Goal: Complete application form: Complete application form

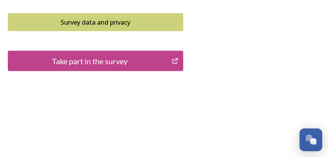
scroll to position [757, 0]
click at [141, 67] on div "Take part in the survey" at bounding box center [89, 61] width 155 height 12
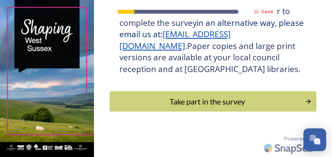
scroll to position [413, 0]
click at [159, 99] on div "Take part in the survey" at bounding box center [207, 102] width 189 height 12
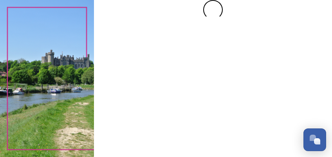
scroll to position [0, 0]
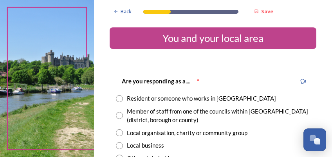
click at [120, 97] on input "radio" at bounding box center [119, 98] width 7 height 7
radio input "true"
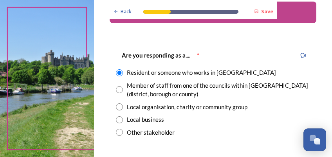
click at [121, 89] on input "radio" at bounding box center [119, 89] width 7 height 7
radio input "true"
click at [119, 70] on input "radio" at bounding box center [119, 72] width 7 height 7
radio input "true"
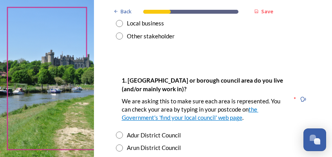
scroll to position [130, 0]
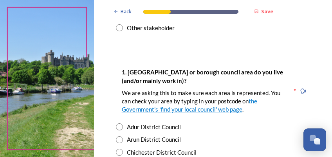
drag, startPoint x: 121, startPoint y: 126, endPoint x: 130, endPoint y: 126, distance: 8.6
click at [121, 126] on input "radio" at bounding box center [119, 126] width 7 height 7
radio input "true"
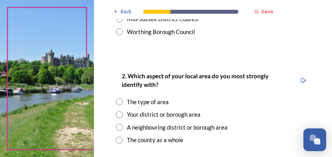
scroll to position [313, 0]
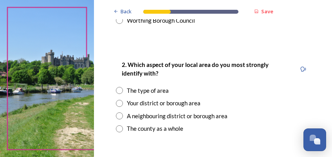
click at [123, 103] on input "radio" at bounding box center [119, 103] width 7 height 7
radio input "true"
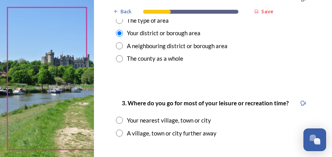
scroll to position [391, 0]
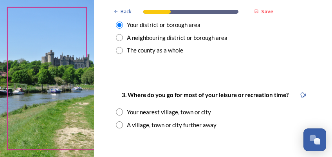
click at [120, 128] on input "radio" at bounding box center [119, 124] width 7 height 7
radio input "true"
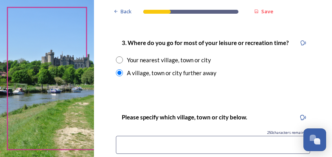
scroll to position [417, 0]
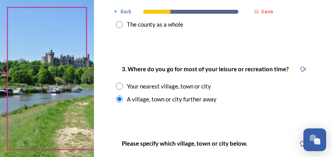
click at [120, 90] on input "radio" at bounding box center [119, 86] width 7 height 7
radio input "true"
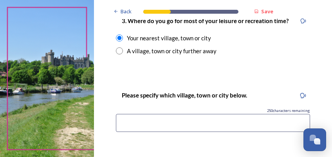
scroll to position [470, 0]
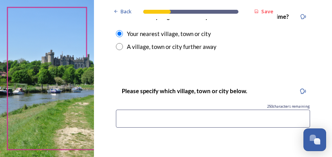
click at [152, 128] on input at bounding box center [213, 119] width 194 height 18
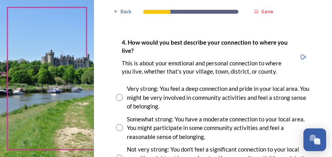
scroll to position [626, 0]
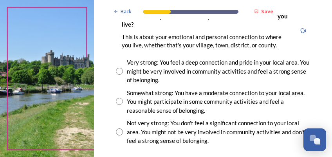
type input "Shoreham by Sea"
click at [123, 105] on input "radio" at bounding box center [119, 101] width 7 height 7
radio input "true"
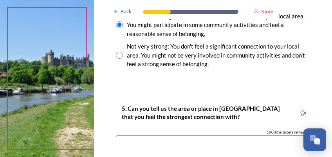
scroll to position [705, 0]
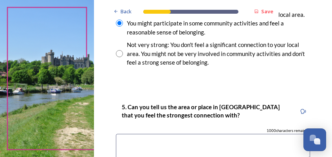
click at [144, 153] on textarea at bounding box center [213, 147] width 194 height 26
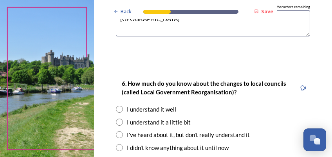
scroll to position [837, 0]
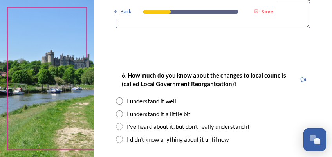
type textarea "Kingston Beach"
click at [123, 117] on input "radio" at bounding box center [119, 113] width 7 height 7
radio input "true"
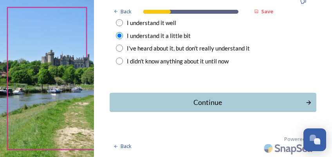
scroll to position [915, 0]
click at [215, 108] on div "Continue" at bounding box center [207, 102] width 189 height 11
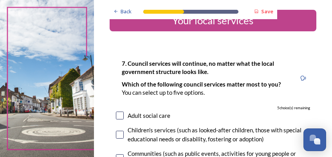
scroll to position [26, 0]
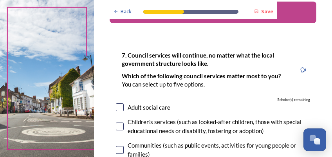
click at [121, 111] on input "checkbox" at bounding box center [120, 107] width 8 height 8
checkbox input "true"
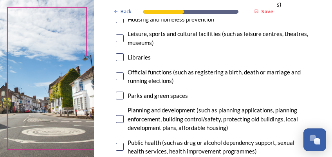
scroll to position [235, 0]
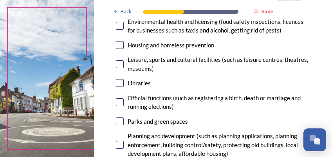
click at [124, 44] on input "checkbox" at bounding box center [120, 45] width 8 height 8
checkbox input "true"
click at [124, 83] on input "checkbox" at bounding box center [120, 83] width 8 height 8
checkbox input "true"
click at [119, 123] on input "checkbox" at bounding box center [120, 121] width 8 height 8
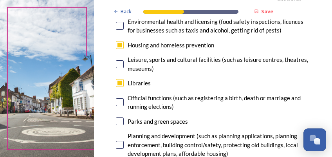
checkbox input "true"
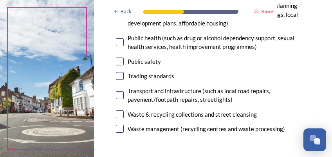
scroll to position [391, 0]
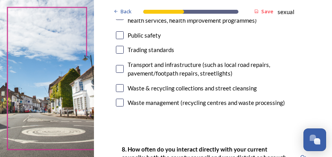
click at [120, 89] on input "checkbox" at bounding box center [120, 88] width 8 height 8
checkbox input "true"
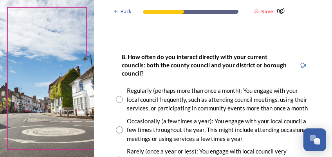
scroll to position [496, 0]
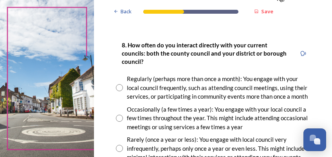
click at [122, 122] on input "radio" at bounding box center [119, 118] width 7 height 7
radio input "true"
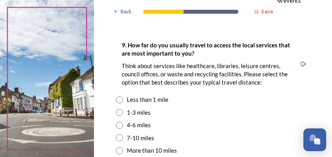
scroll to position [652, 0]
click at [121, 116] on input "radio" at bounding box center [119, 112] width 7 height 7
radio input "true"
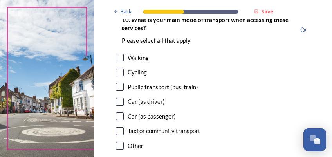
scroll to position [861, 0]
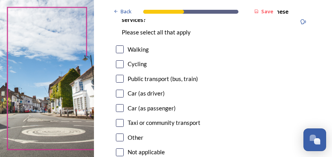
click at [121, 97] on input "checkbox" at bounding box center [120, 94] width 8 height 8
checkbox input "true"
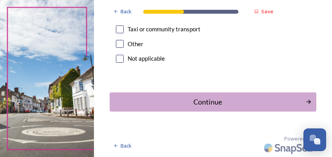
scroll to position [975, 0]
click at [130, 103] on div "Continue" at bounding box center [207, 102] width 189 height 11
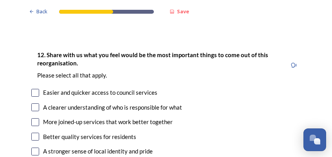
scroll to position [1148, 0]
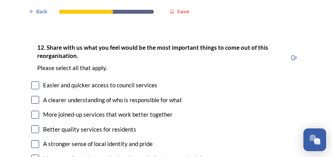
radio input "true"
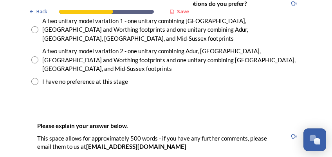
scroll to position [1200, 0]
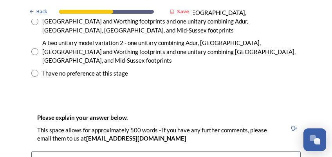
click at [36, 55] on input "radio" at bounding box center [34, 51] width 7 height 7
radio input "true"
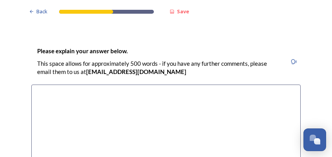
scroll to position [1279, 0]
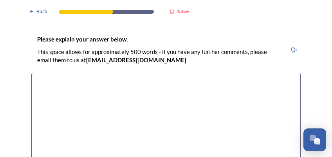
click at [40, 152] on textarea at bounding box center [165, 117] width 269 height 88
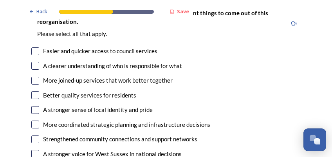
scroll to position [1500, 0]
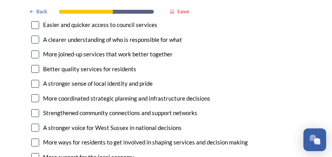
type textarea "Living in Adur, it would be more sensible to join with Worthing, like we are al…"
click at [35, 58] on input "checkbox" at bounding box center [35, 54] width 8 height 8
checkbox input "true"
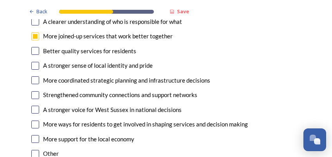
scroll to position [1526, 0]
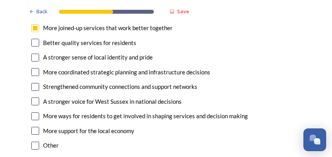
click at [36, 17] on input "checkbox" at bounding box center [35, 13] width 8 height 8
checkbox input "true"
click at [36, 47] on input "checkbox" at bounding box center [35, 43] width 8 height 8
click at [37, 47] on input "checkbox" at bounding box center [35, 43] width 8 height 8
checkbox input "false"
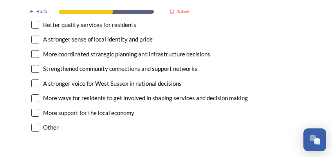
scroll to position [1552, 0]
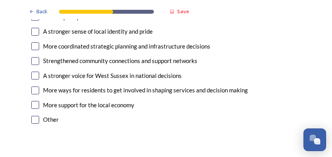
click at [34, 50] on input "checkbox" at bounding box center [35, 46] width 8 height 8
checkbox input "true"
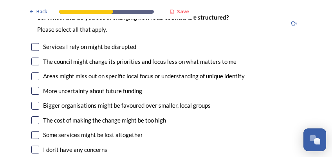
scroll to position [1708, 0]
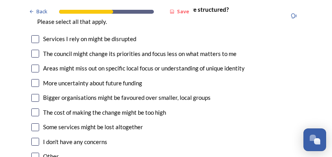
click at [36, 43] on input "checkbox" at bounding box center [35, 39] width 8 height 8
checkbox input "true"
click at [34, 58] on input "checkbox" at bounding box center [35, 54] width 8 height 8
checkbox input "true"
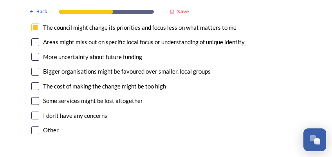
click at [36, 46] on input "checkbox" at bounding box center [35, 42] width 8 height 8
checkbox input "true"
click at [33, 61] on input "checkbox" at bounding box center [35, 57] width 8 height 8
checkbox input "true"
click at [36, 76] on input "checkbox" at bounding box center [35, 72] width 8 height 8
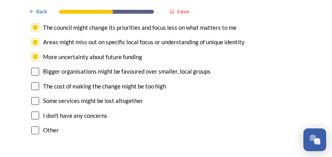
checkbox input "true"
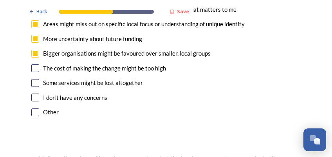
scroll to position [1761, 0]
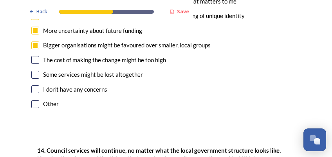
click at [36, 64] on input "checkbox" at bounding box center [35, 60] width 8 height 8
checkbox input "true"
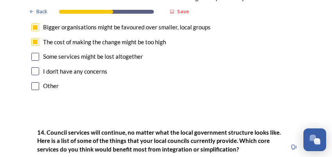
scroll to position [1787, 0]
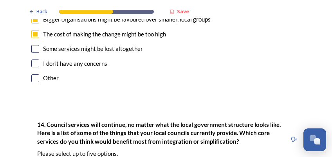
click at [37, 53] on input "checkbox" at bounding box center [35, 49] width 8 height 8
checkbox input "true"
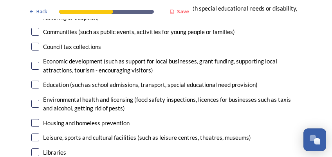
scroll to position [1996, 0]
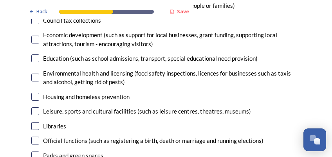
click at [35, 24] on input "checkbox" at bounding box center [35, 20] width 8 height 8
checkbox input "true"
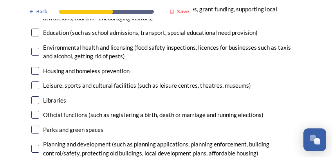
click at [34, 56] on input "checkbox" at bounding box center [35, 52] width 8 height 8
checkbox input "true"
click at [33, 75] on input "checkbox" at bounding box center [35, 71] width 8 height 8
checkbox input "true"
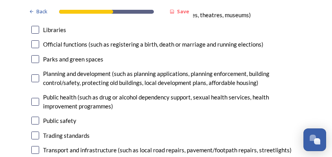
scroll to position [2100, 0]
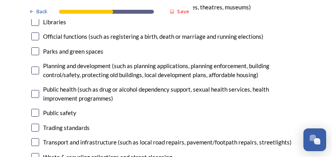
click at [33, 40] on input "checkbox" at bounding box center [35, 36] width 8 height 8
checkbox input "true"
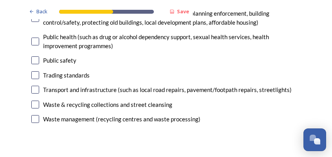
scroll to position [2178, 0]
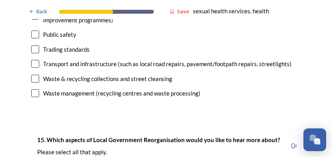
click at [34, 53] on input "checkbox" at bounding box center [35, 49] width 8 height 8
checkbox input "true"
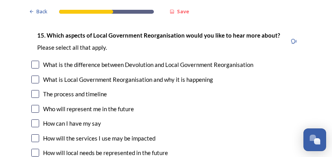
scroll to position [2309, 0]
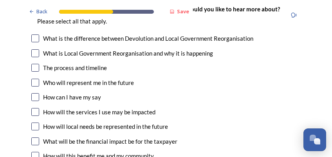
click at [33, 72] on input "checkbox" at bounding box center [35, 68] width 8 height 8
checkbox input "true"
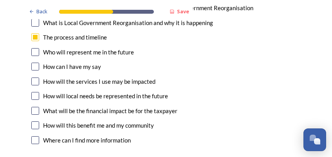
scroll to position [2361, 0]
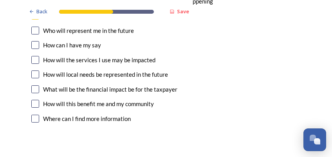
click at [34, 64] on input "checkbox" at bounding box center [35, 60] width 8 height 8
checkbox input "true"
click at [33, 78] on input "checkbox" at bounding box center [35, 74] width 8 height 8
checkbox input "true"
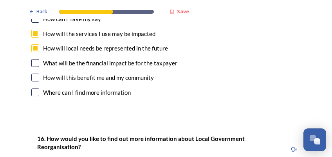
click at [33, 67] on input "checkbox" at bounding box center [35, 63] width 8 height 8
checkbox input "true"
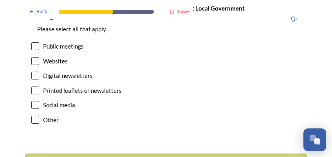
scroll to position [2544, 0]
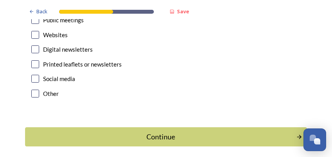
click at [36, 53] on input "checkbox" at bounding box center [35, 49] width 8 height 8
checkbox input "true"
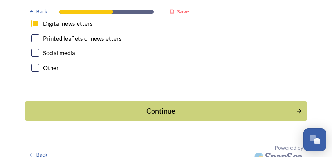
click at [33, 57] on input "checkbox" at bounding box center [35, 53] width 8 height 8
checkbox input "true"
click at [36, 42] on input "checkbox" at bounding box center [35, 38] width 8 height 8
checkbox input "true"
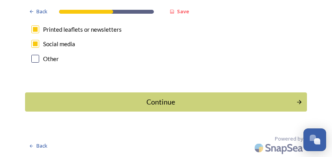
scroll to position [2648, 0]
click at [151, 107] on div "Continue" at bounding box center [160, 102] width 265 height 11
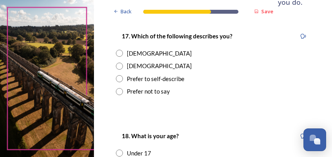
scroll to position [157, 0]
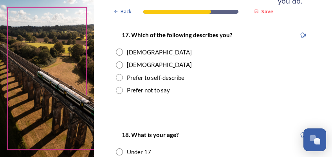
click at [142, 57] on div "Female" at bounding box center [159, 52] width 65 height 9
radio input "true"
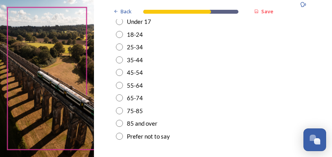
scroll to position [313, 0]
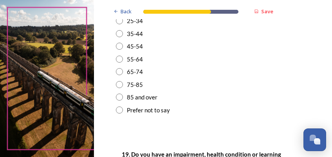
click at [135, 64] on div "55-64" at bounding box center [135, 59] width 16 height 9
radio input "true"
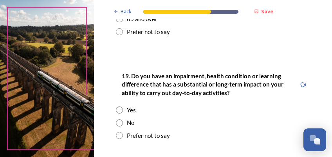
scroll to position [417, 0]
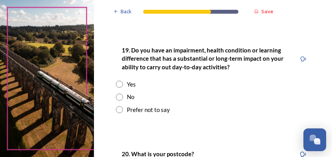
click at [121, 101] on input "radio" at bounding box center [119, 97] width 7 height 7
radio input "true"
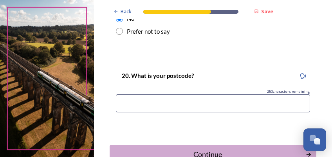
scroll to position [522, 0]
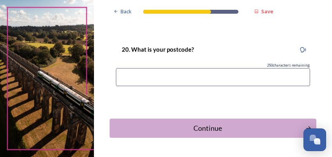
click at [149, 86] on input at bounding box center [213, 77] width 194 height 18
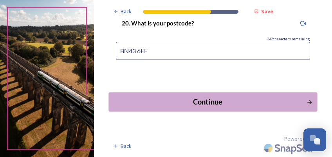
scroll to position [609, 0]
type input "BN43 6EF"
click at [206, 101] on div "Continue" at bounding box center [207, 102] width 189 height 11
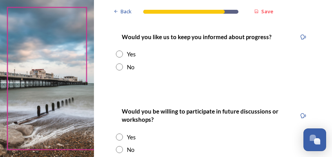
scroll to position [130, 0]
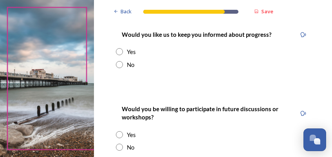
click at [125, 56] on div "Yes" at bounding box center [213, 51] width 194 height 9
radio input "true"
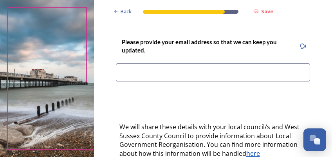
scroll to position [209, 0]
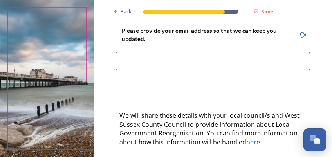
click at [133, 70] on input at bounding box center [213, 61] width 194 height 18
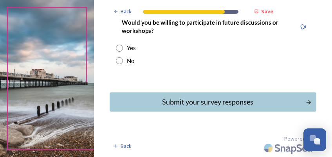
scroll to position [365, 0]
type input "jo.cole10@btinternet.com"
click at [121, 64] on input "radio" at bounding box center [119, 60] width 7 height 7
radio input "true"
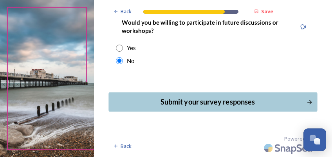
click at [251, 107] on div "Submit your survey responses" at bounding box center [207, 102] width 189 height 11
